Goal: Navigation & Orientation: Find specific page/section

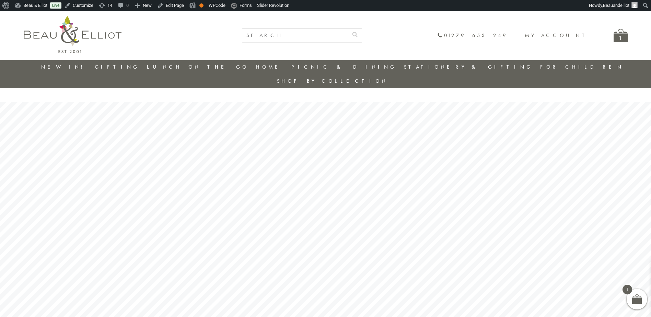
click at [71, 67] on link "New in!" at bounding box center [64, 66] width 46 height 7
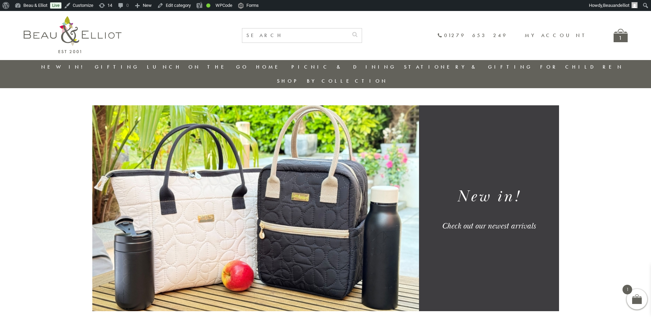
click at [59, 31] on img at bounding box center [73, 34] width 98 height 37
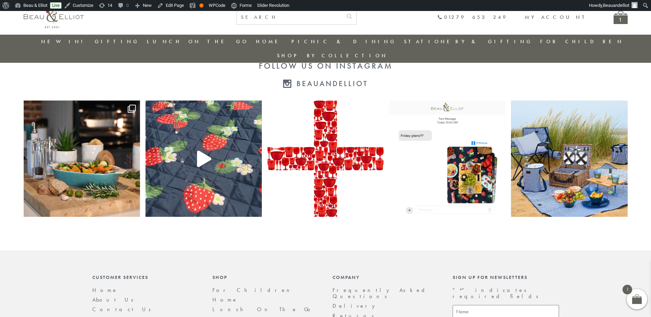
scroll to position [1427, 0]
